Goal: Task Accomplishment & Management: Use online tool/utility

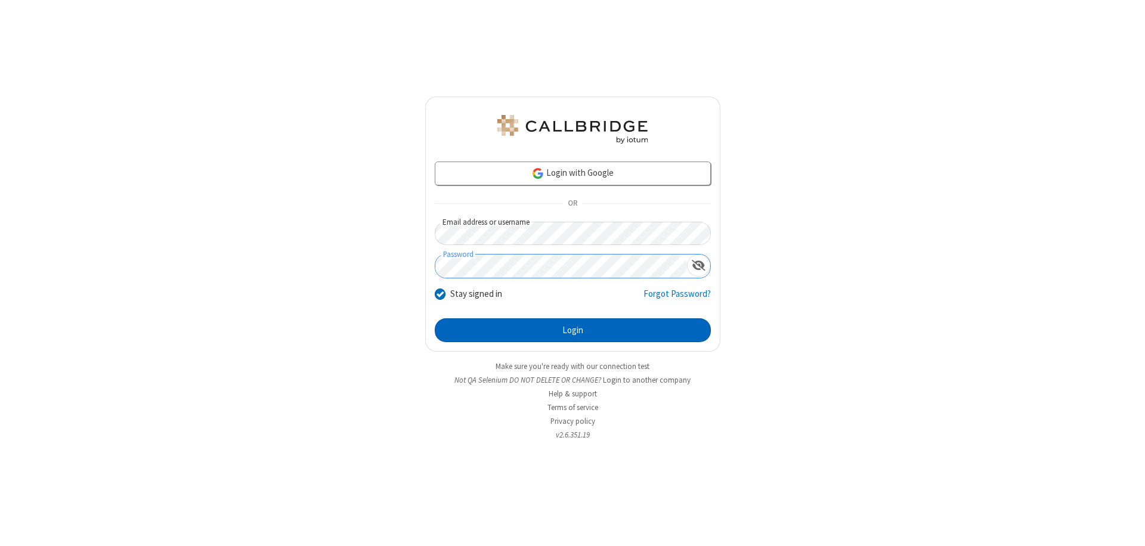
click at [572, 330] on button "Login" at bounding box center [573, 330] width 276 height 24
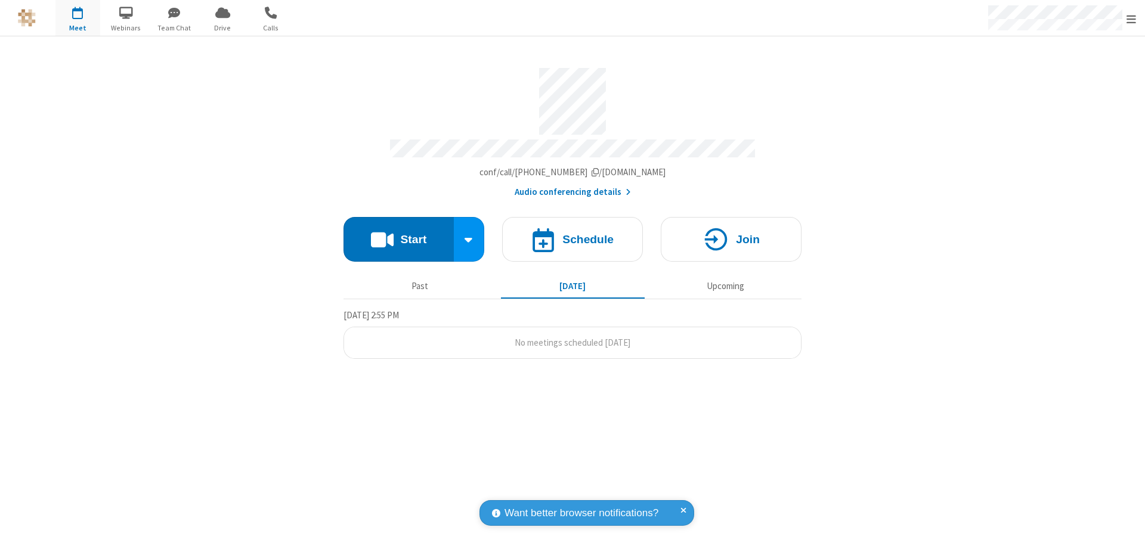
click at [398, 234] on button "Start" at bounding box center [398, 239] width 110 height 45
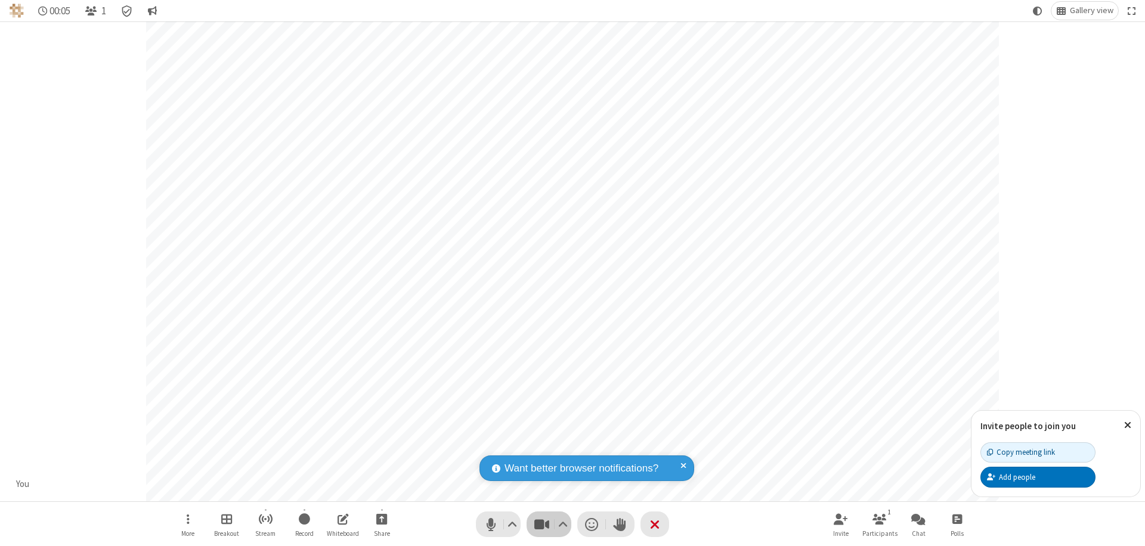
click at [541, 524] on span "Stop video (⌘+Shift+V)" at bounding box center [541, 524] width 18 height 17
click at [541, 524] on span "Start video (⌘+Shift+V)" at bounding box center [541, 524] width 18 height 17
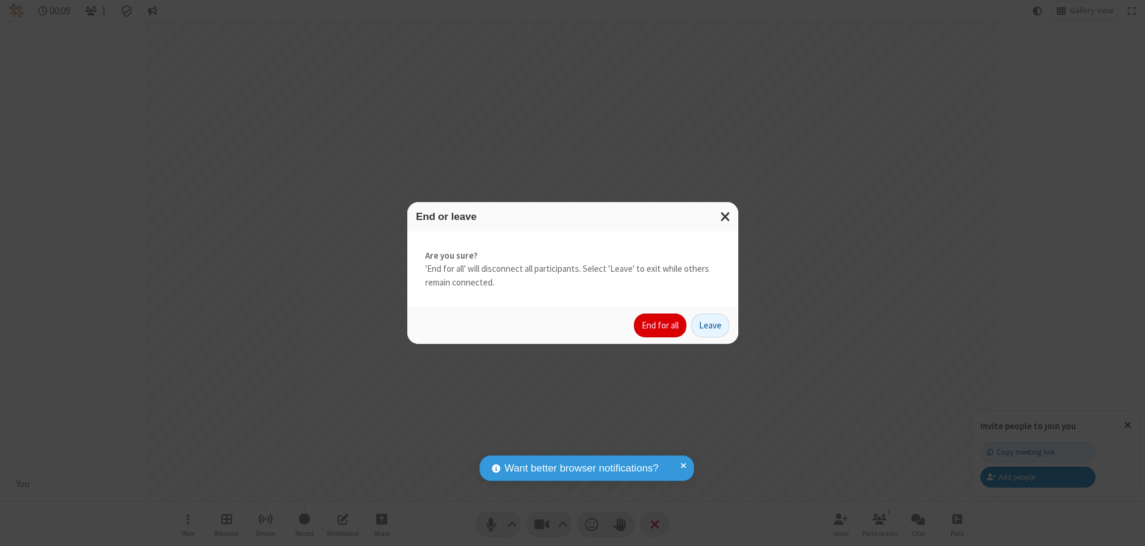
click at [661, 326] on button "End for all" at bounding box center [660, 326] width 52 height 24
